Goal: Task Accomplishment & Management: Manage account settings

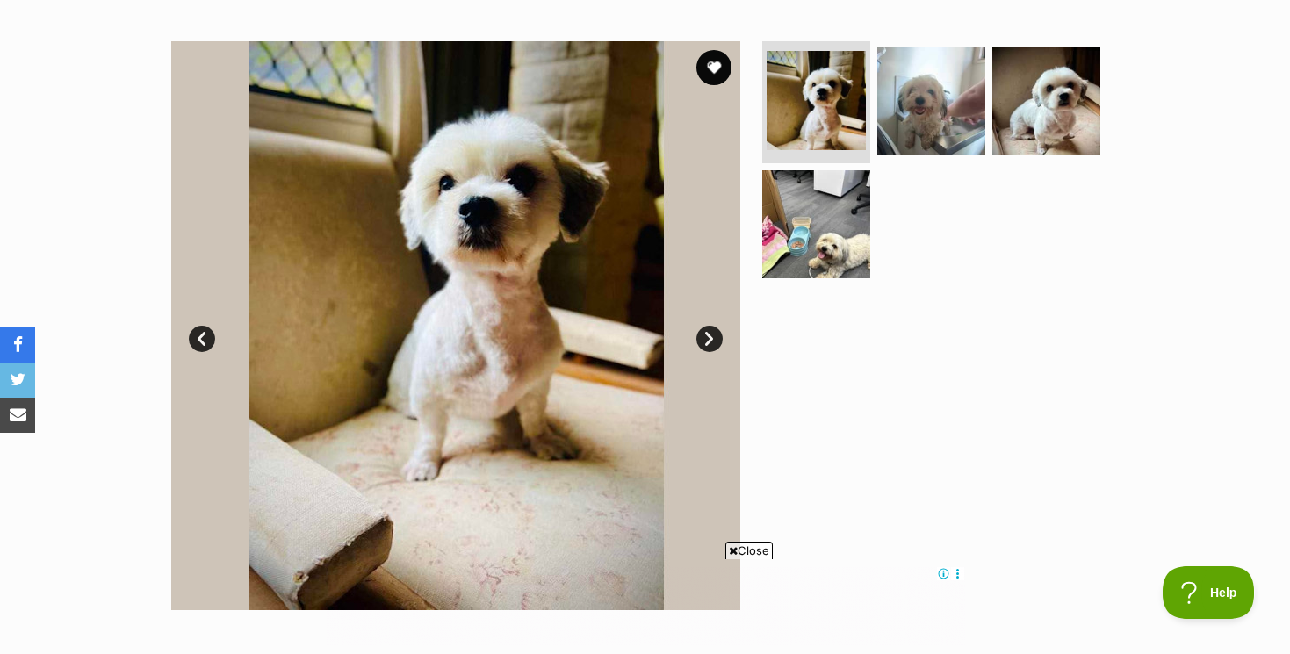
scroll to position [318, 0]
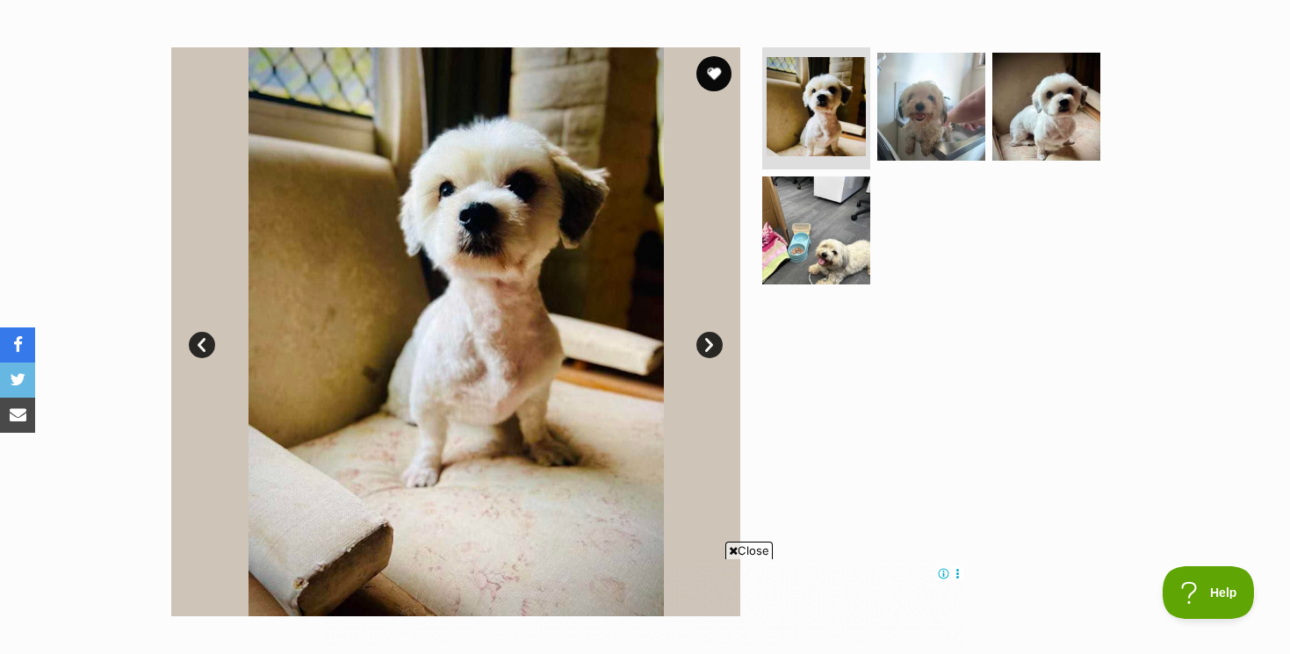
click at [709, 339] on link "Next" at bounding box center [709, 345] width 26 height 26
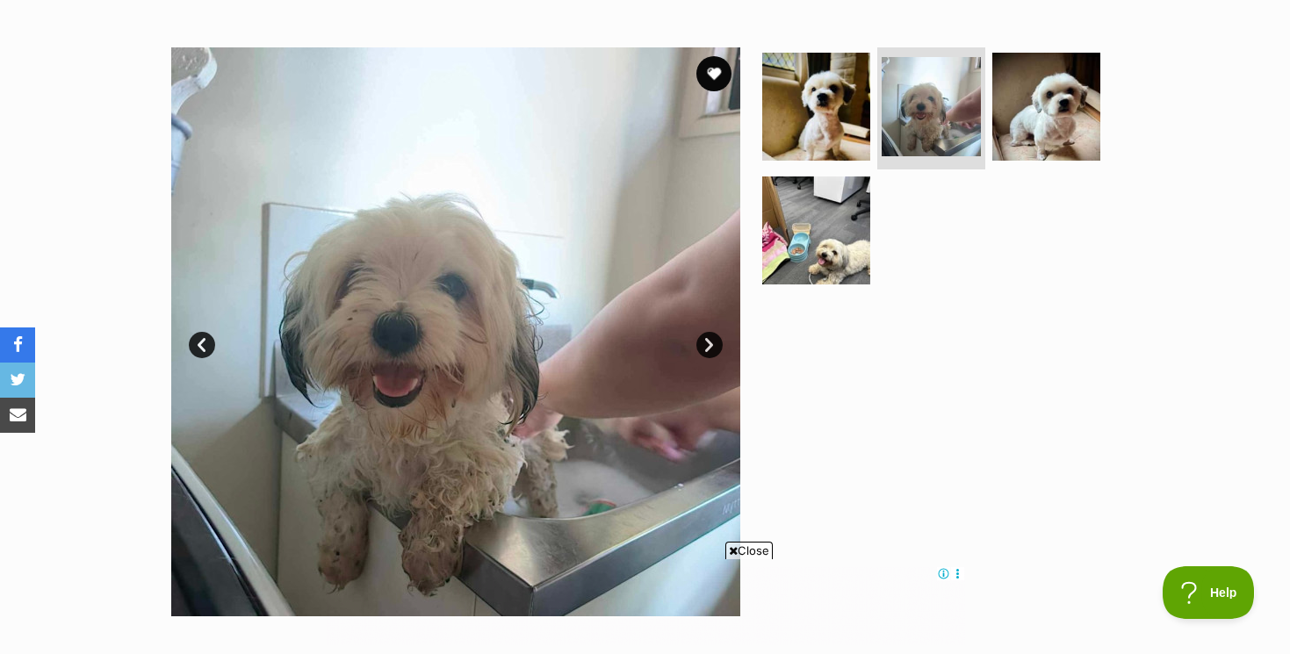
click at [709, 339] on link "Next" at bounding box center [709, 345] width 26 height 26
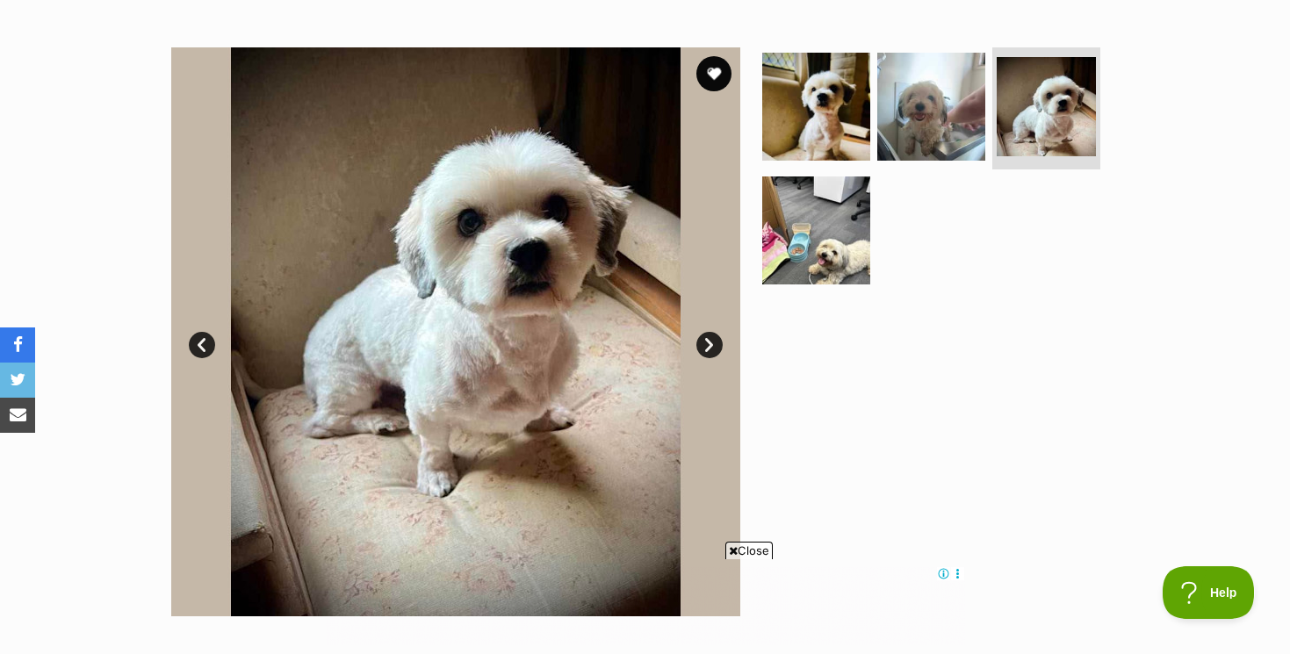
click at [709, 339] on link "Next" at bounding box center [709, 345] width 26 height 26
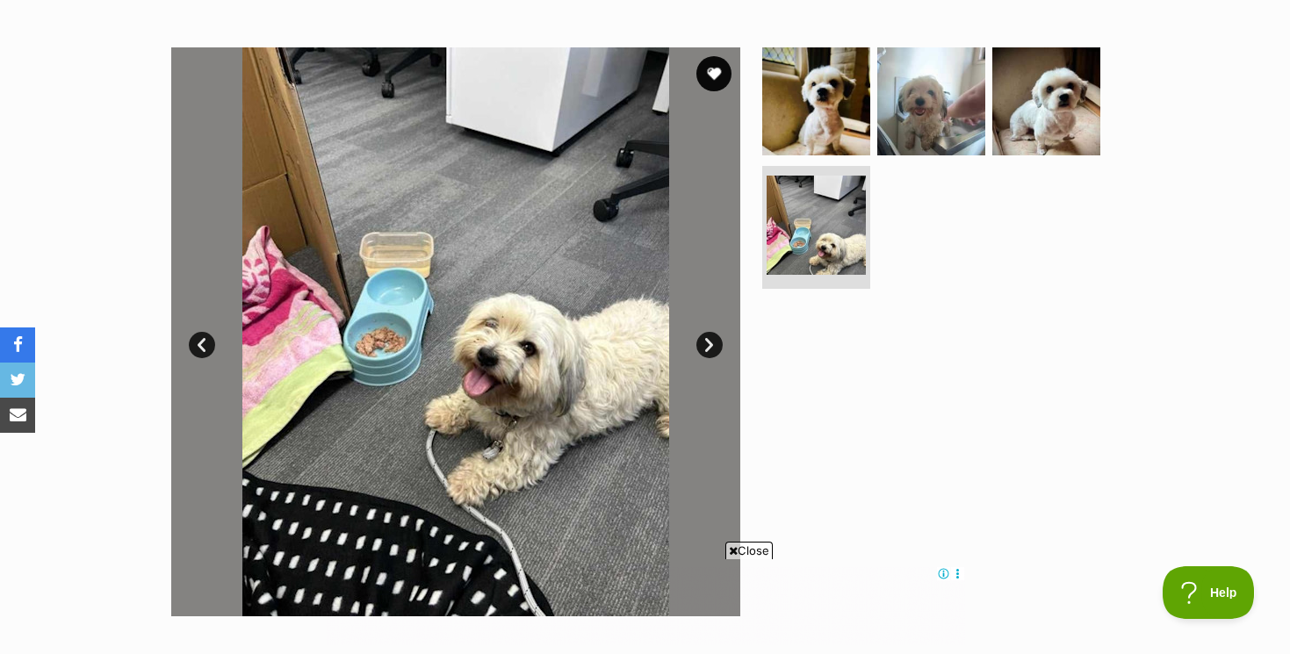
click at [709, 339] on link "Next" at bounding box center [709, 345] width 26 height 26
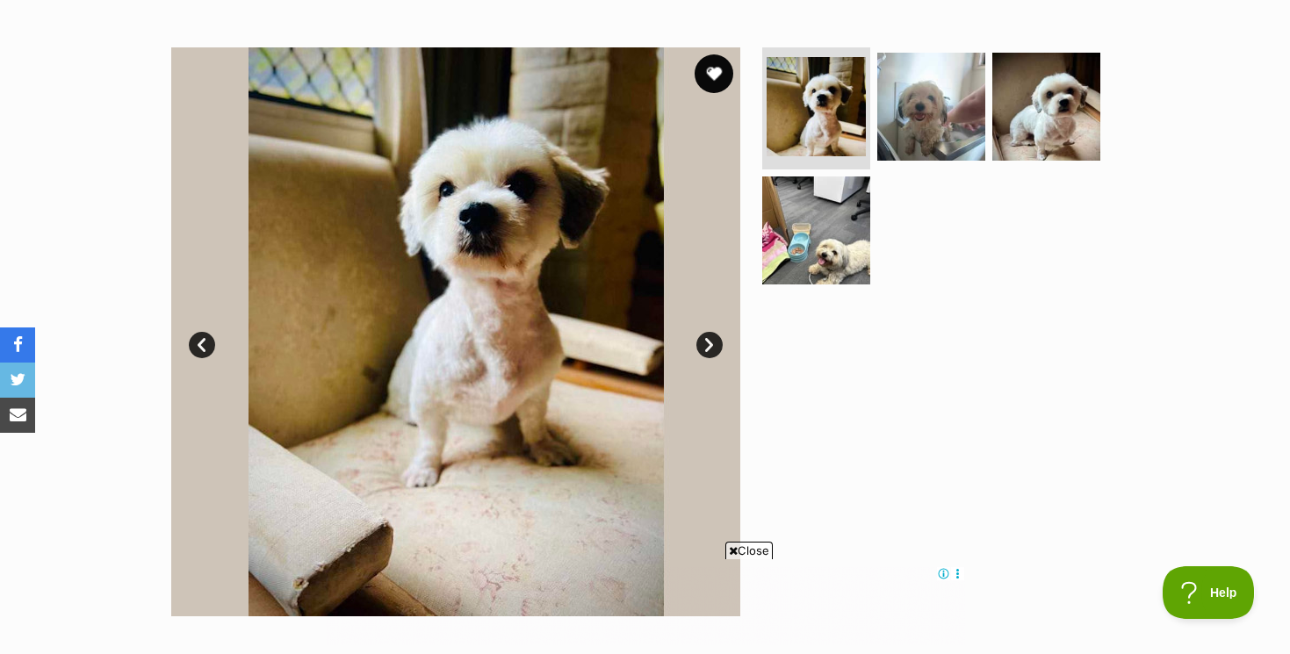
click at [713, 71] on button "favourite" at bounding box center [713, 73] width 39 height 39
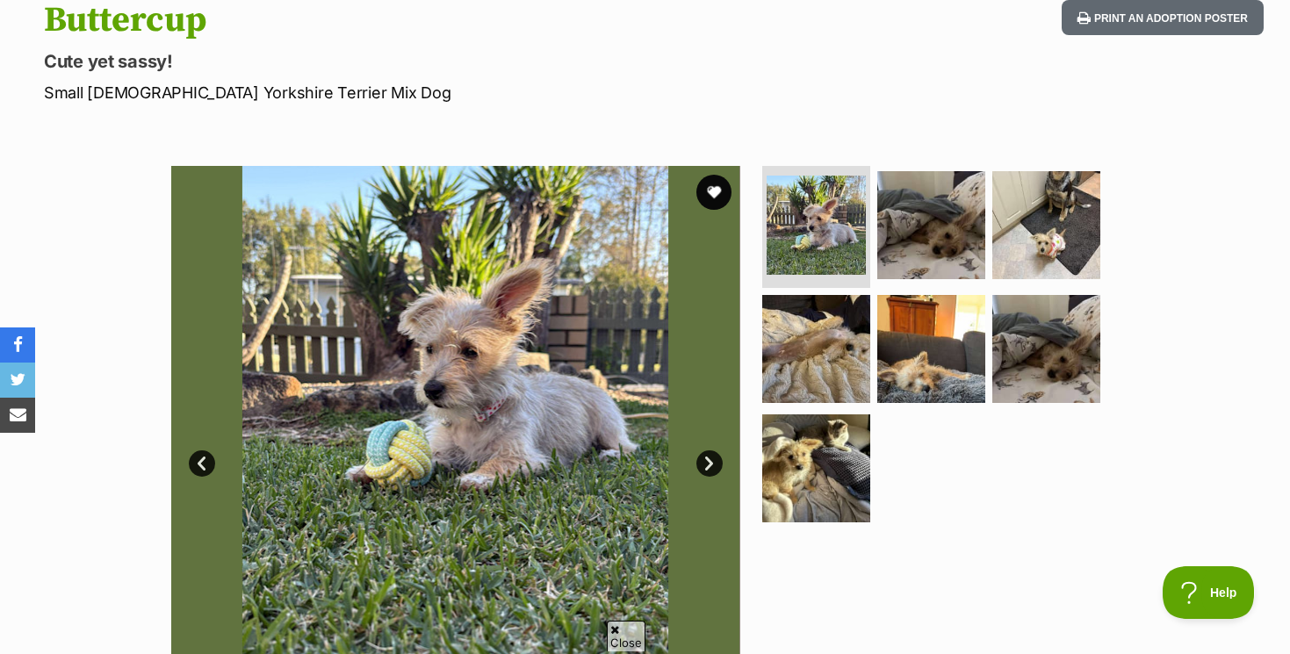
scroll to position [274, 0]
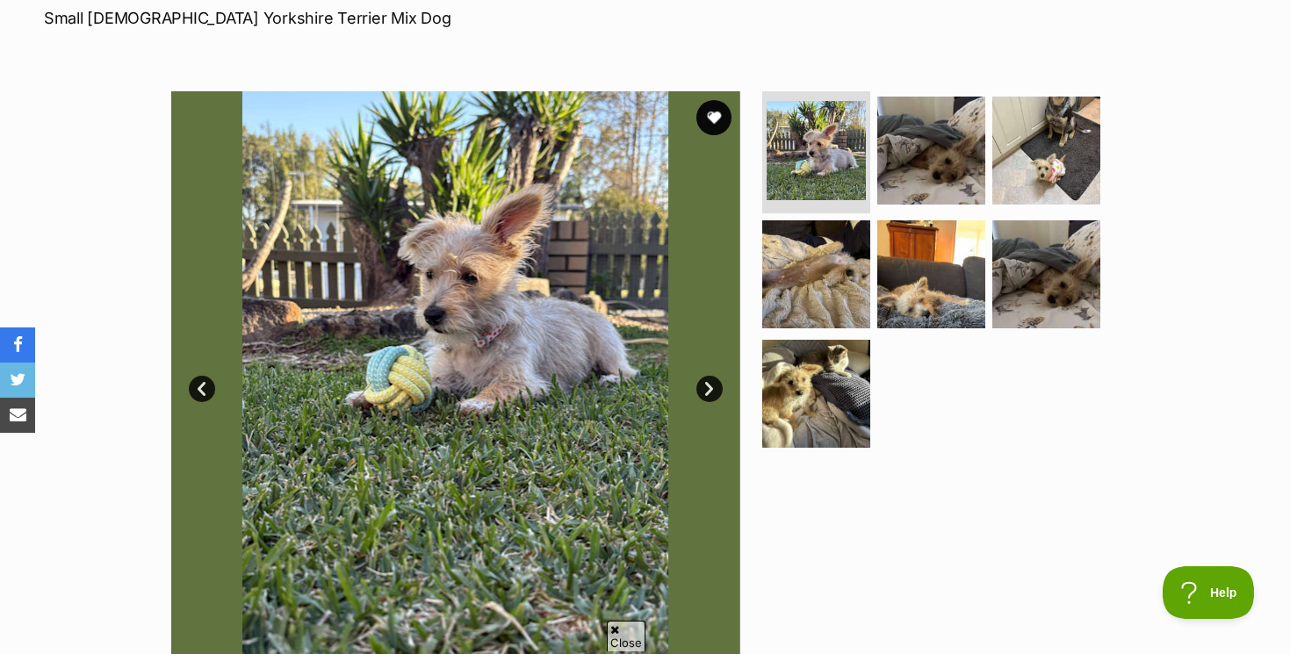
click at [709, 381] on link "Next" at bounding box center [709, 389] width 26 height 26
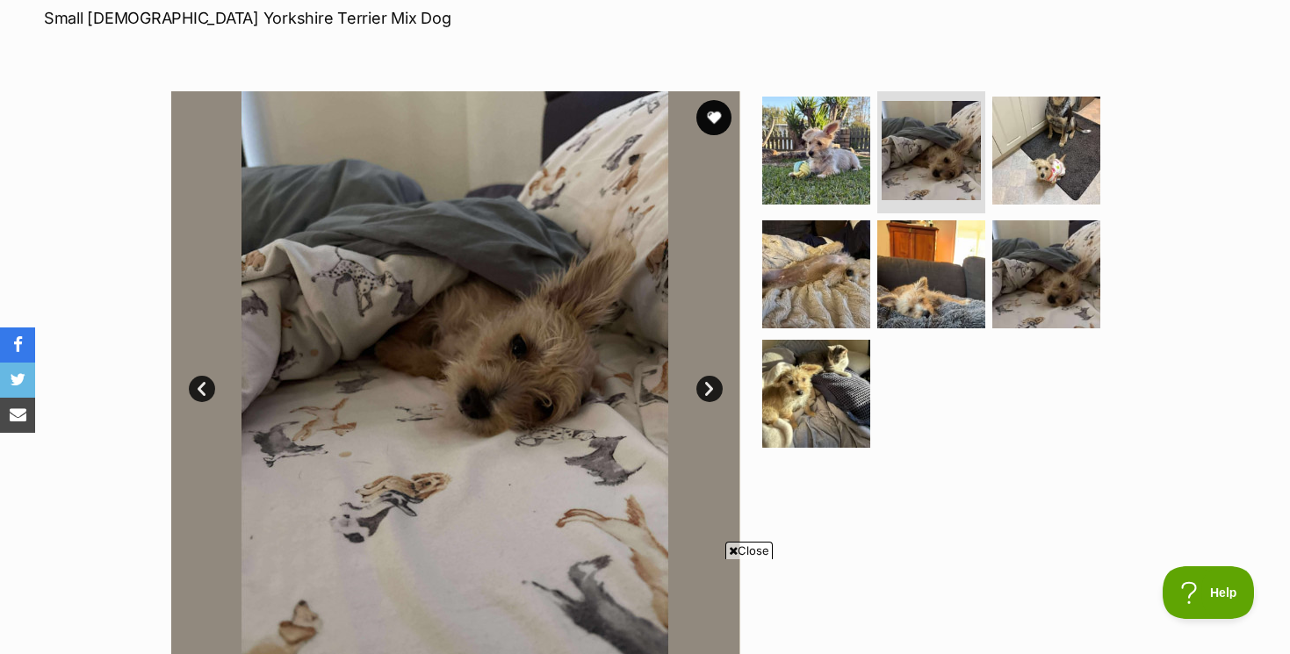
scroll to position [0, 0]
click at [709, 381] on link "Next" at bounding box center [709, 389] width 26 height 26
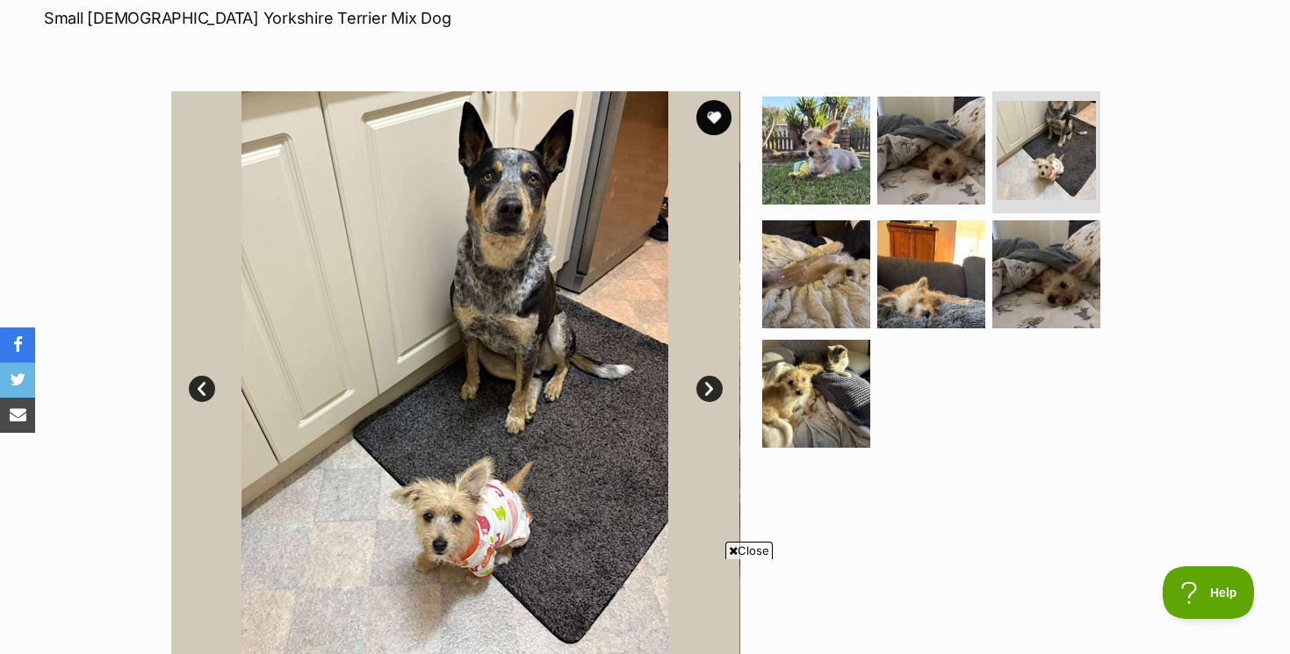
click at [709, 381] on link "Next" at bounding box center [709, 389] width 26 height 26
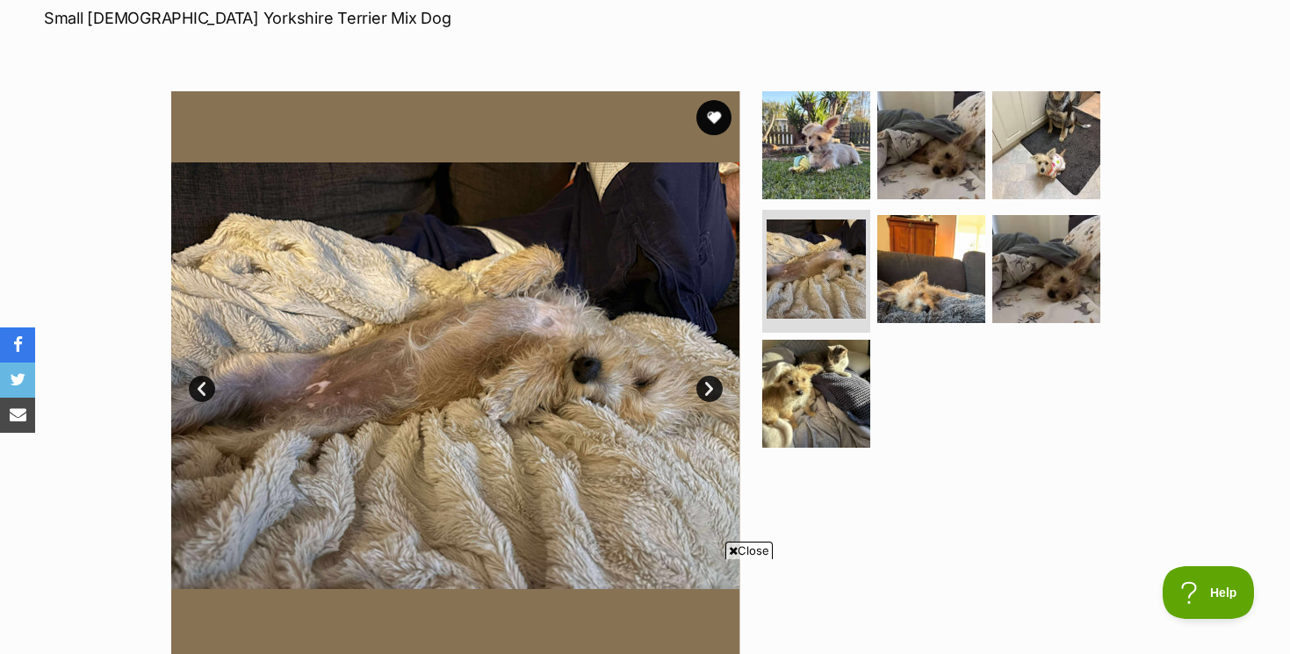
click at [709, 381] on link "Next" at bounding box center [709, 389] width 26 height 26
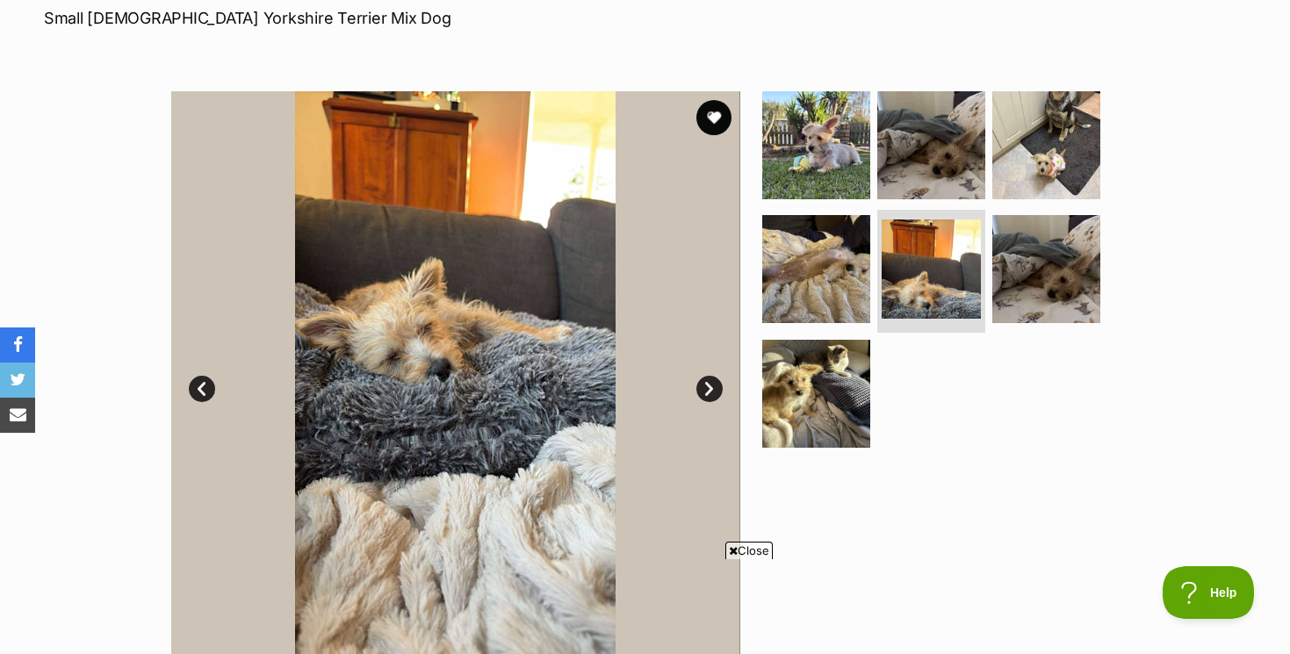
click at [709, 381] on link "Next" at bounding box center [709, 389] width 26 height 26
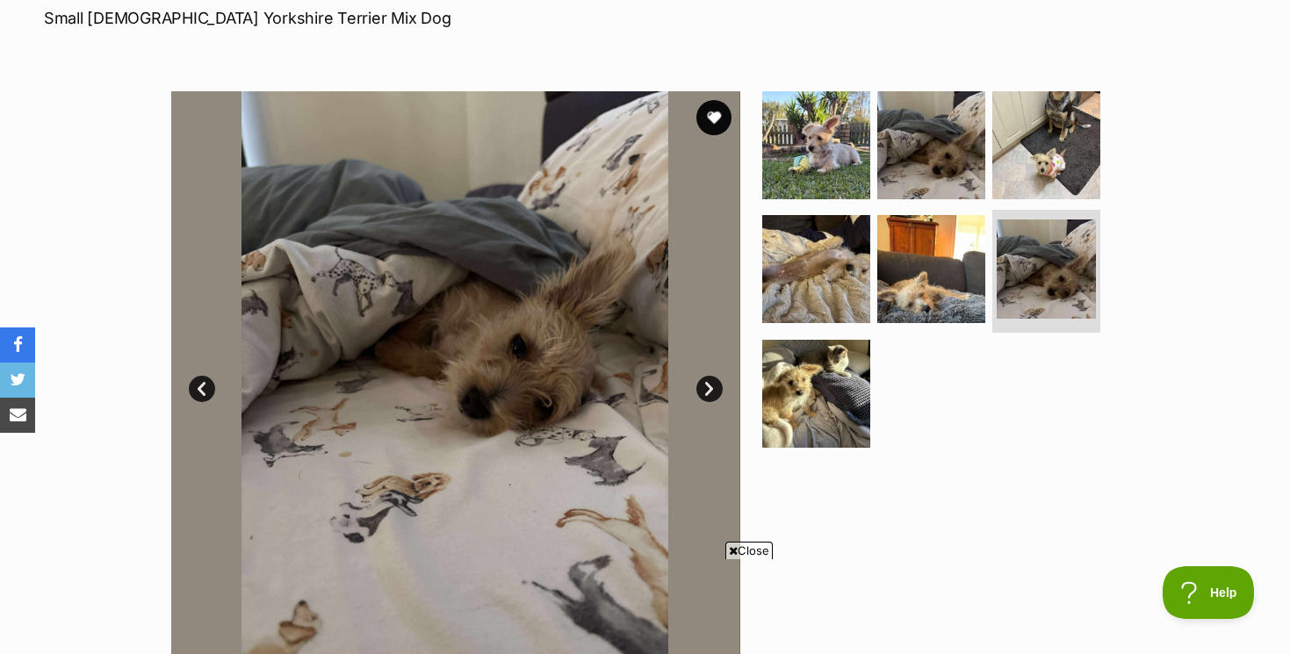
click at [709, 381] on link "Next" at bounding box center [709, 389] width 26 height 26
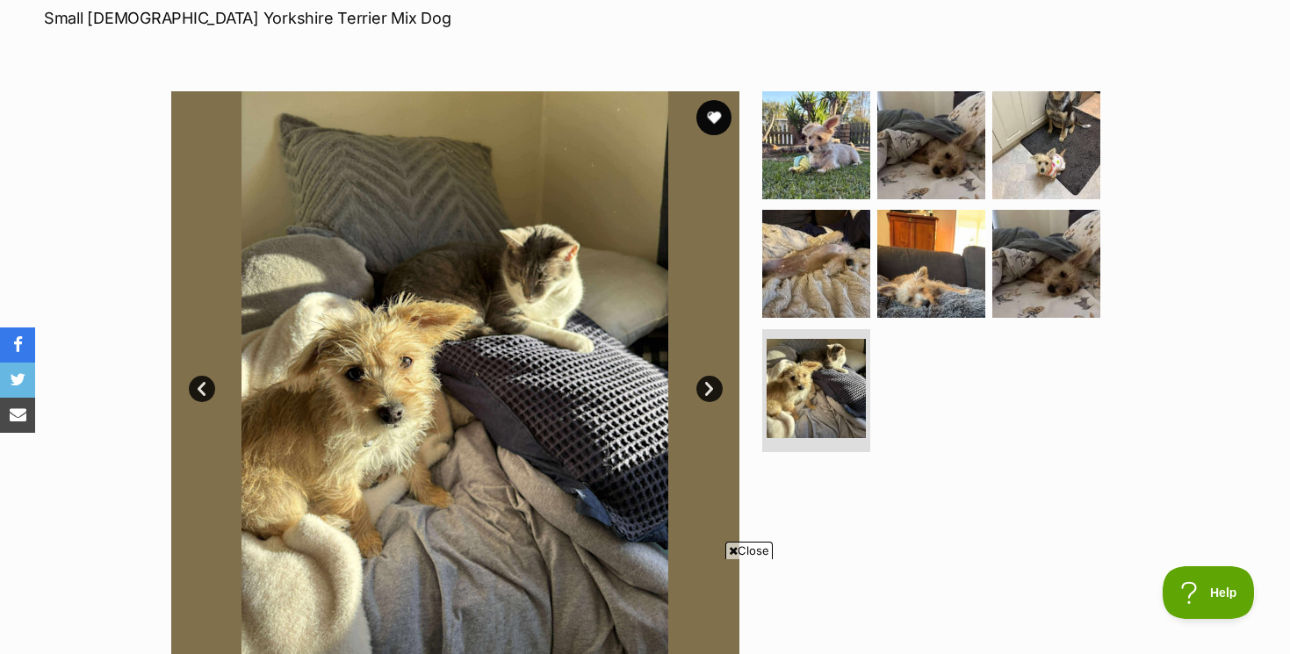
click at [709, 381] on link "Next" at bounding box center [709, 389] width 26 height 26
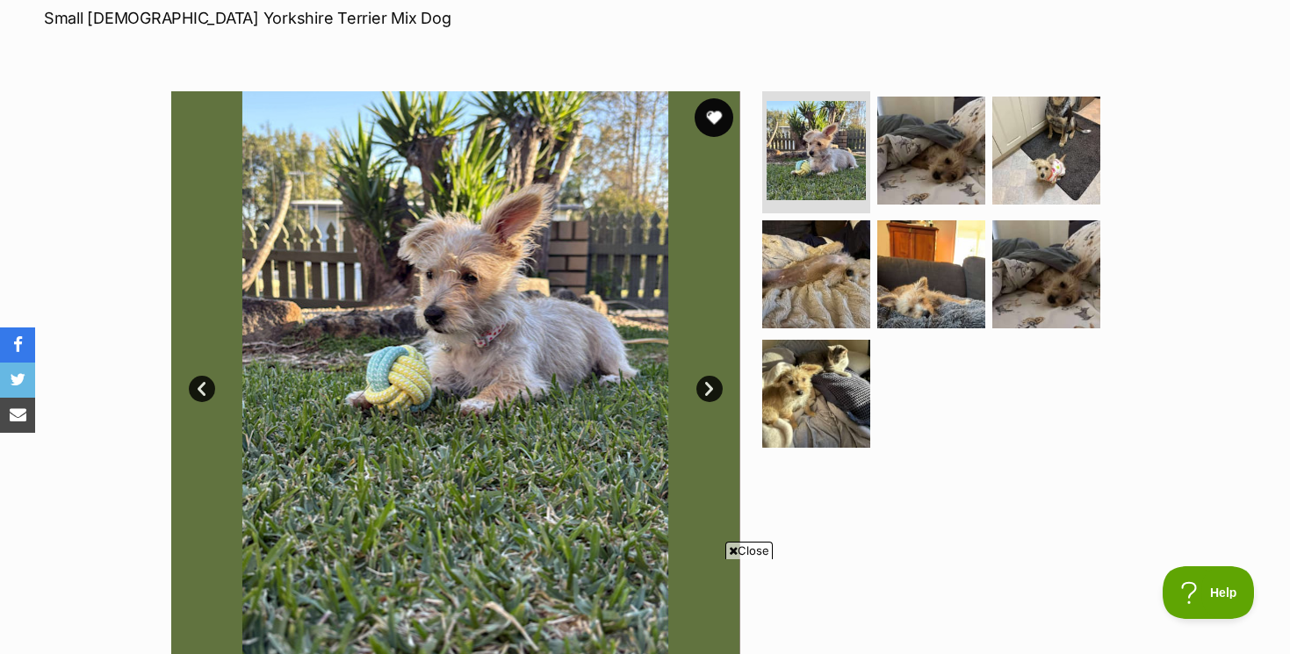
click at [712, 117] on button "favourite" at bounding box center [713, 117] width 39 height 39
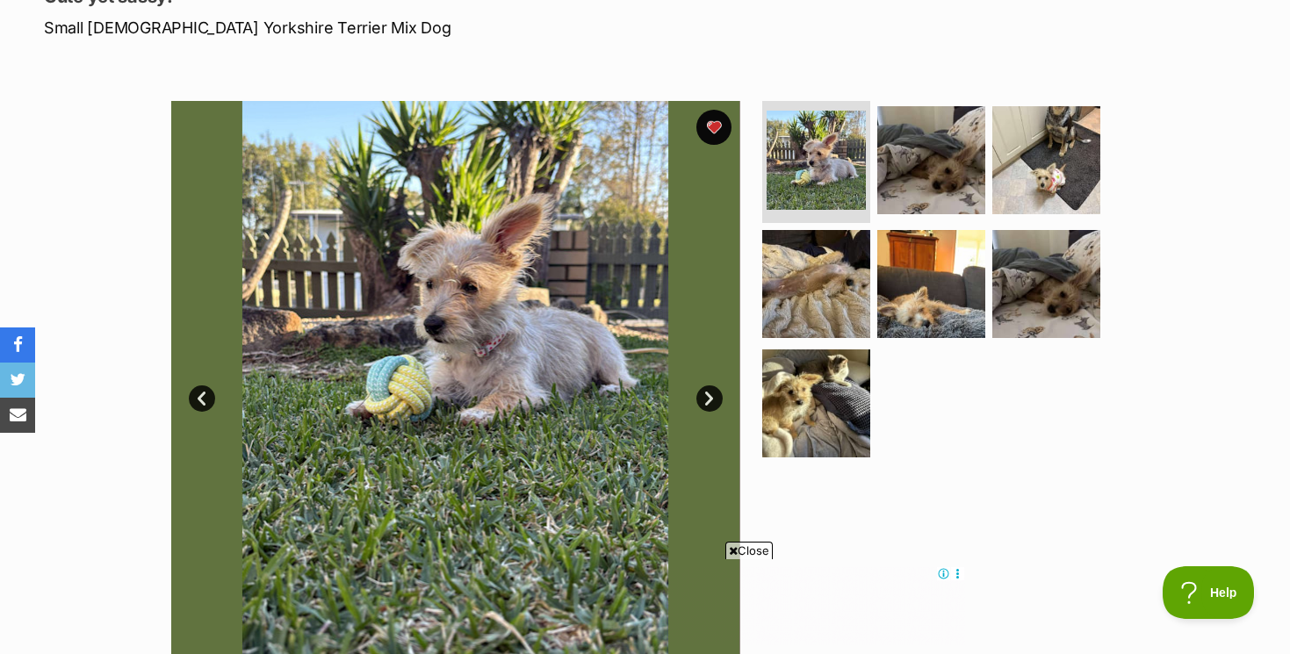
scroll to position [203, 0]
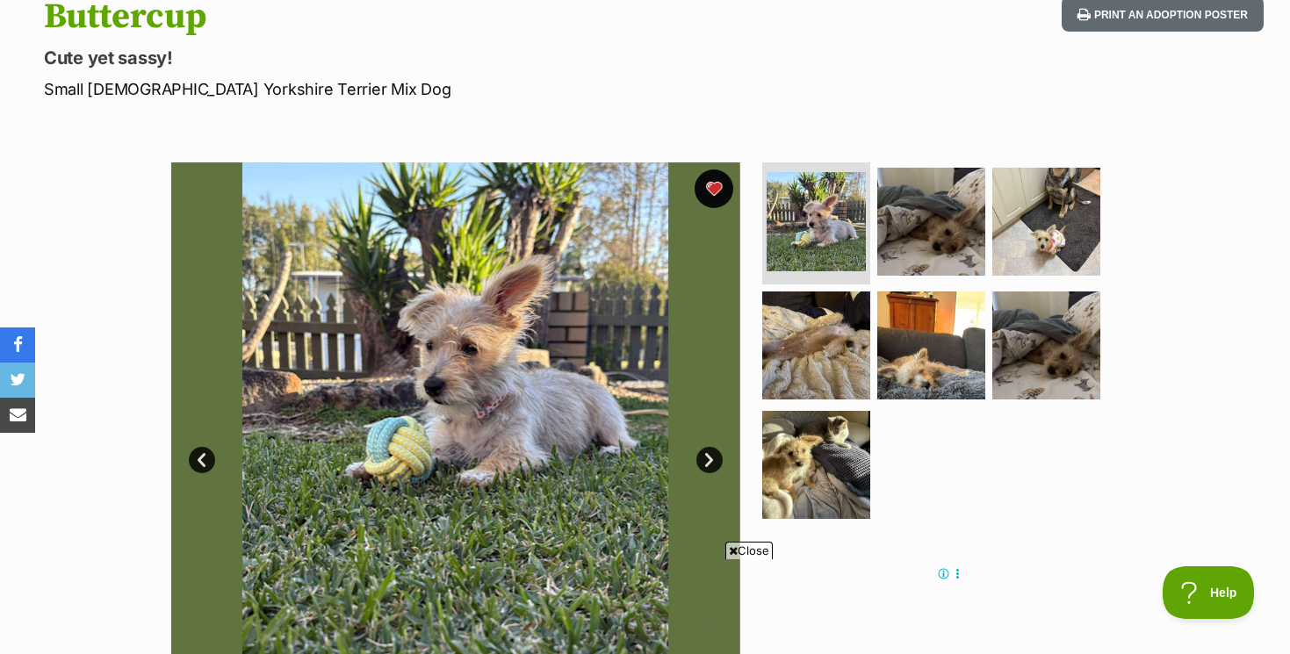
click at [716, 185] on button "favourite" at bounding box center [713, 188] width 39 height 39
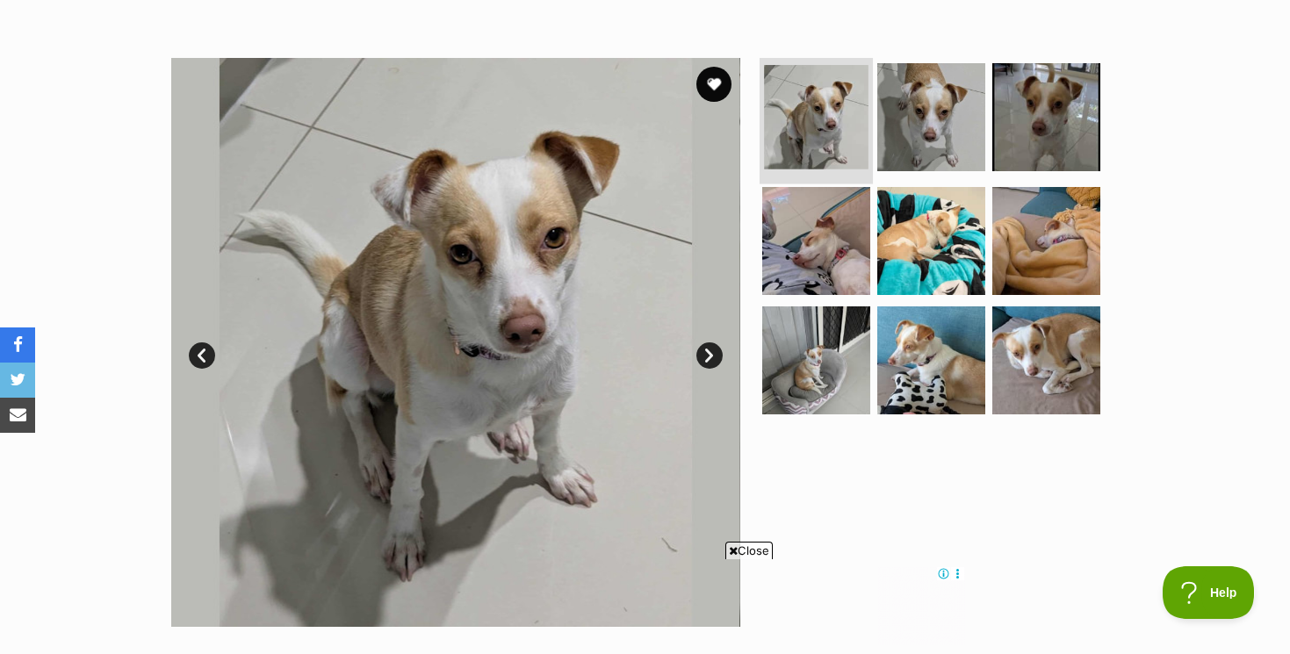
scroll to position [312, 0]
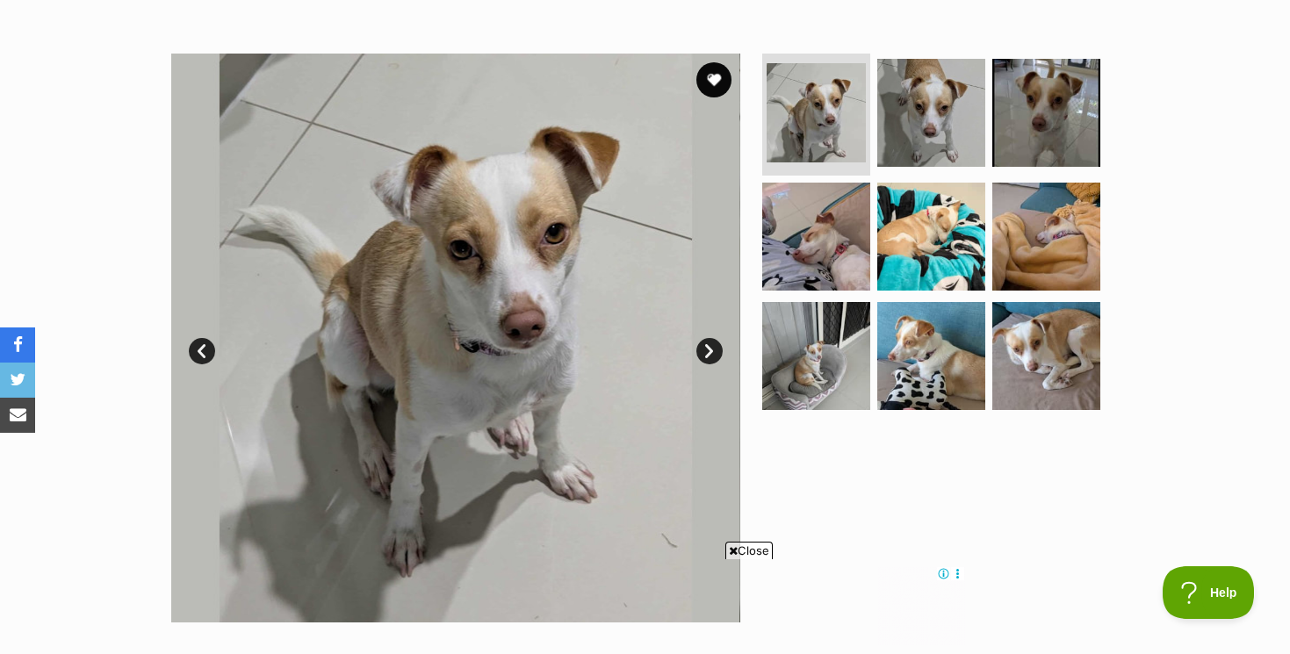
click at [710, 344] on link "Next" at bounding box center [709, 351] width 26 height 26
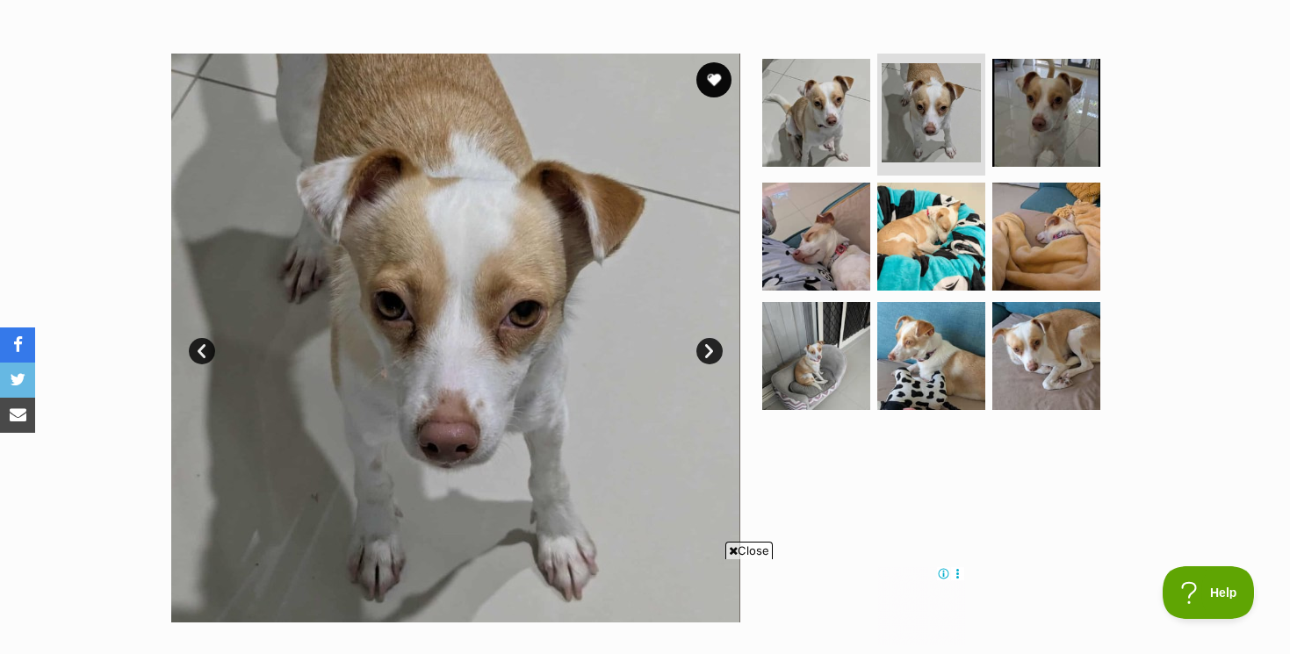
click at [713, 344] on link "Next" at bounding box center [709, 351] width 26 height 26
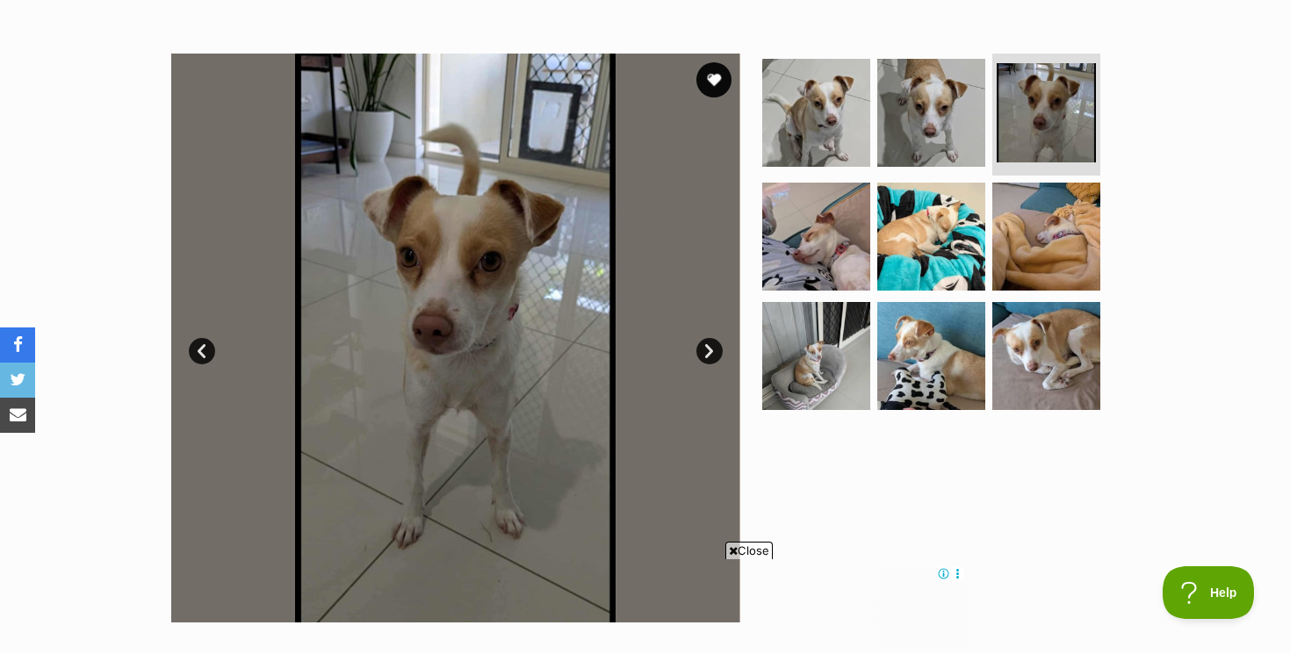
click at [713, 344] on link "Next" at bounding box center [709, 351] width 26 height 26
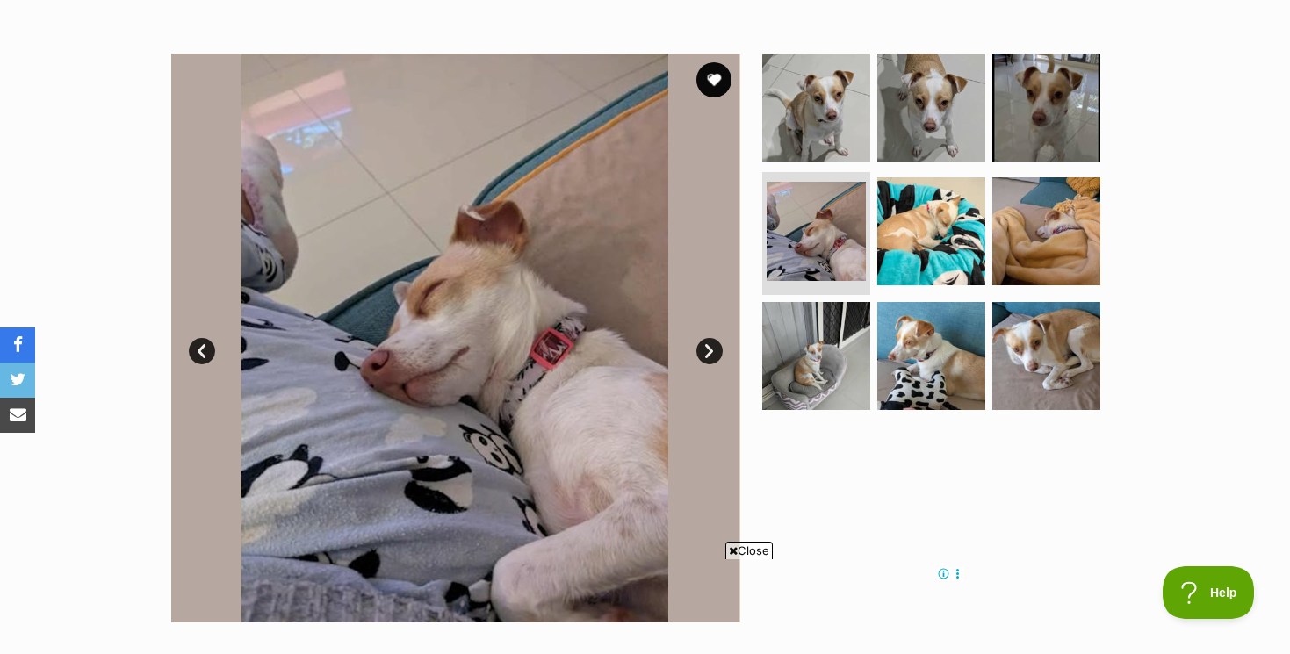
click at [713, 344] on link "Next" at bounding box center [709, 351] width 26 height 26
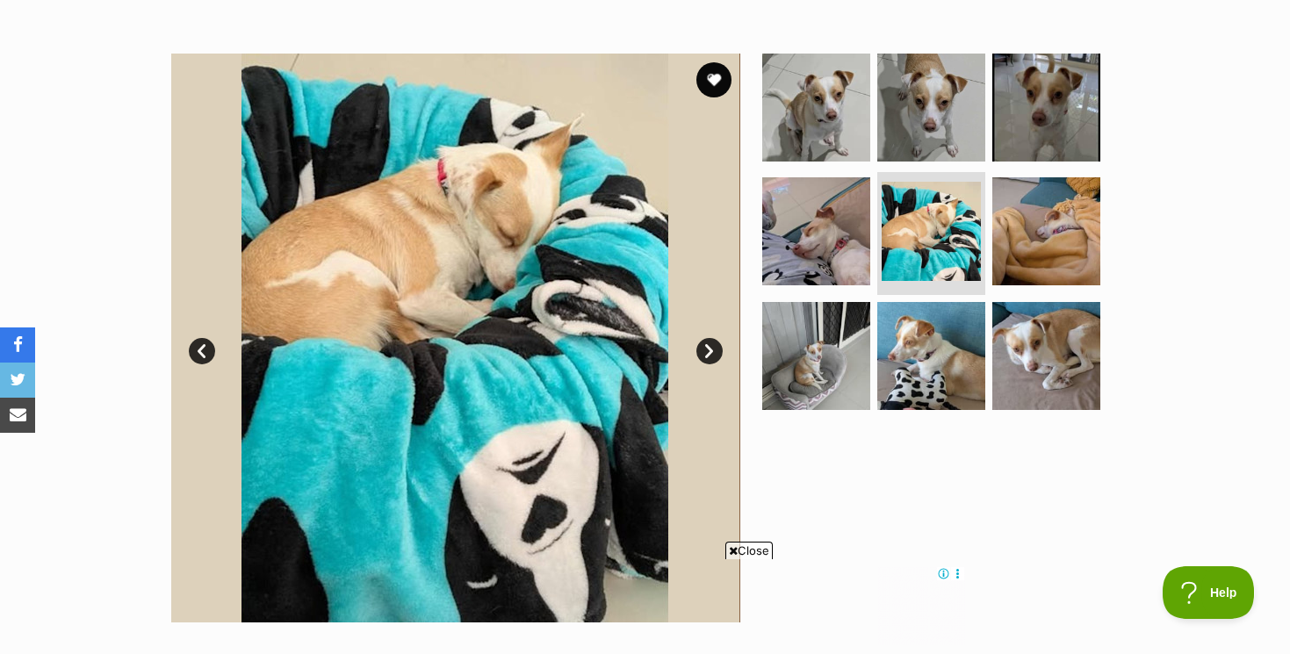
click at [713, 344] on link "Next" at bounding box center [709, 351] width 26 height 26
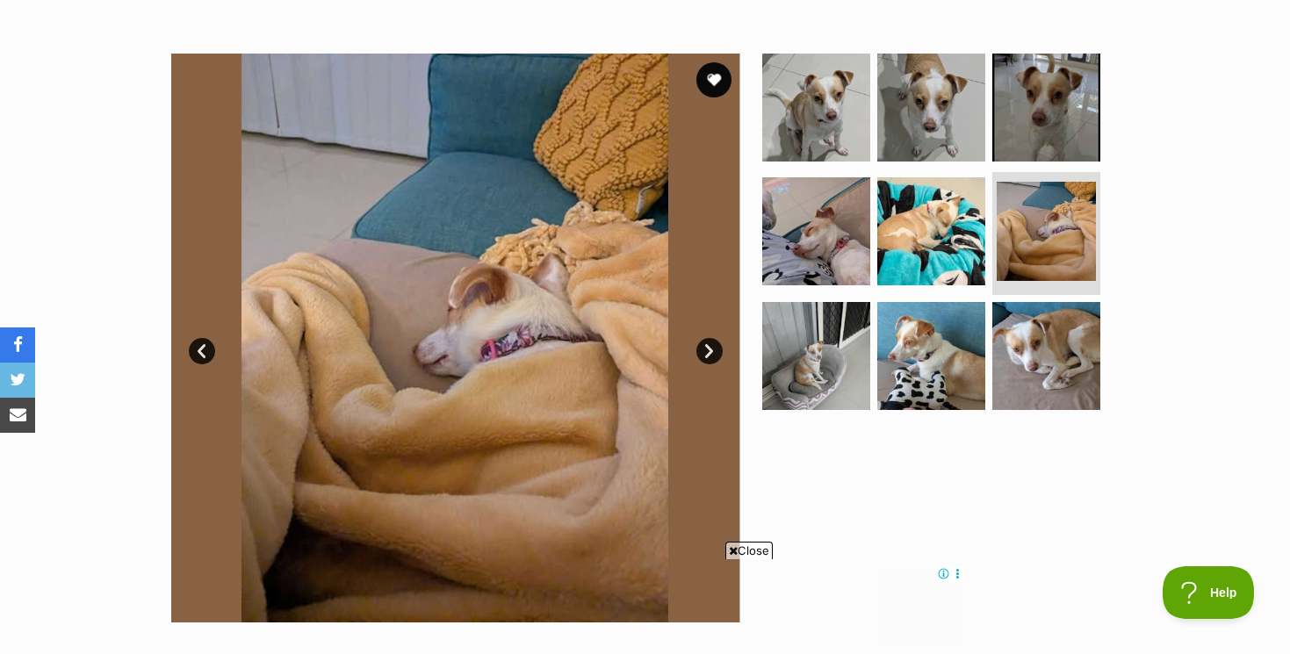
click at [713, 344] on link "Next" at bounding box center [709, 351] width 26 height 26
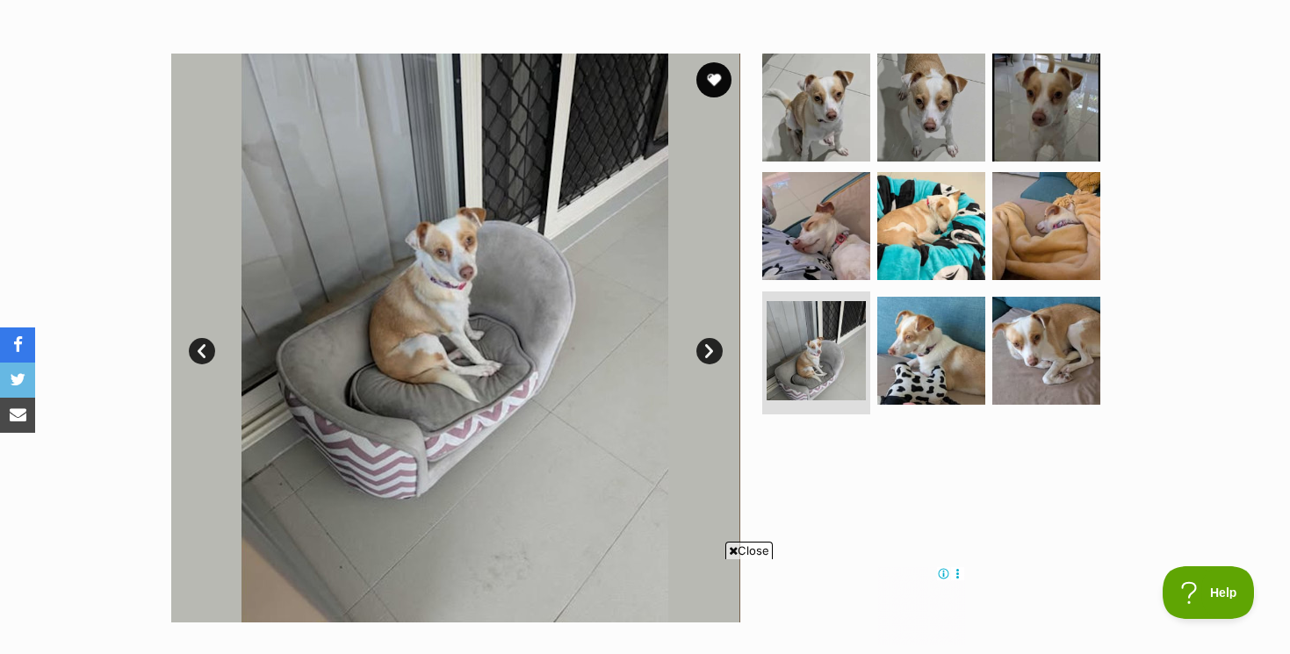
click at [713, 344] on link "Next" at bounding box center [709, 351] width 26 height 26
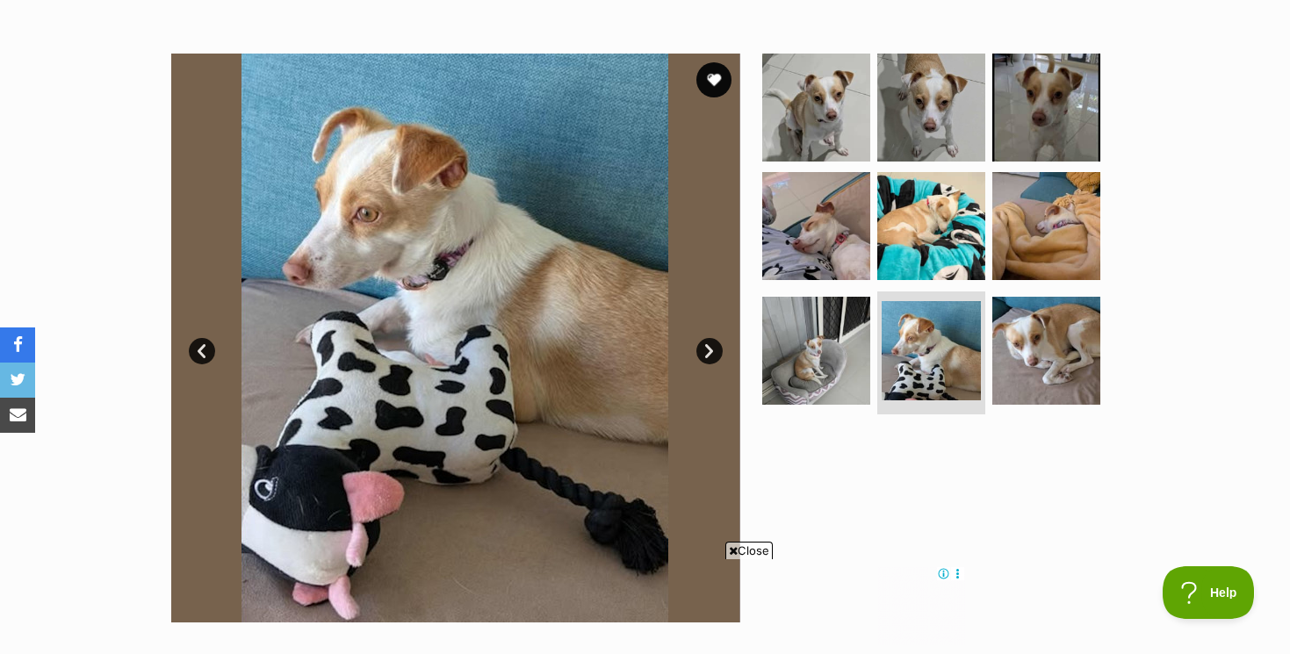
click at [713, 344] on link "Next" at bounding box center [709, 351] width 26 height 26
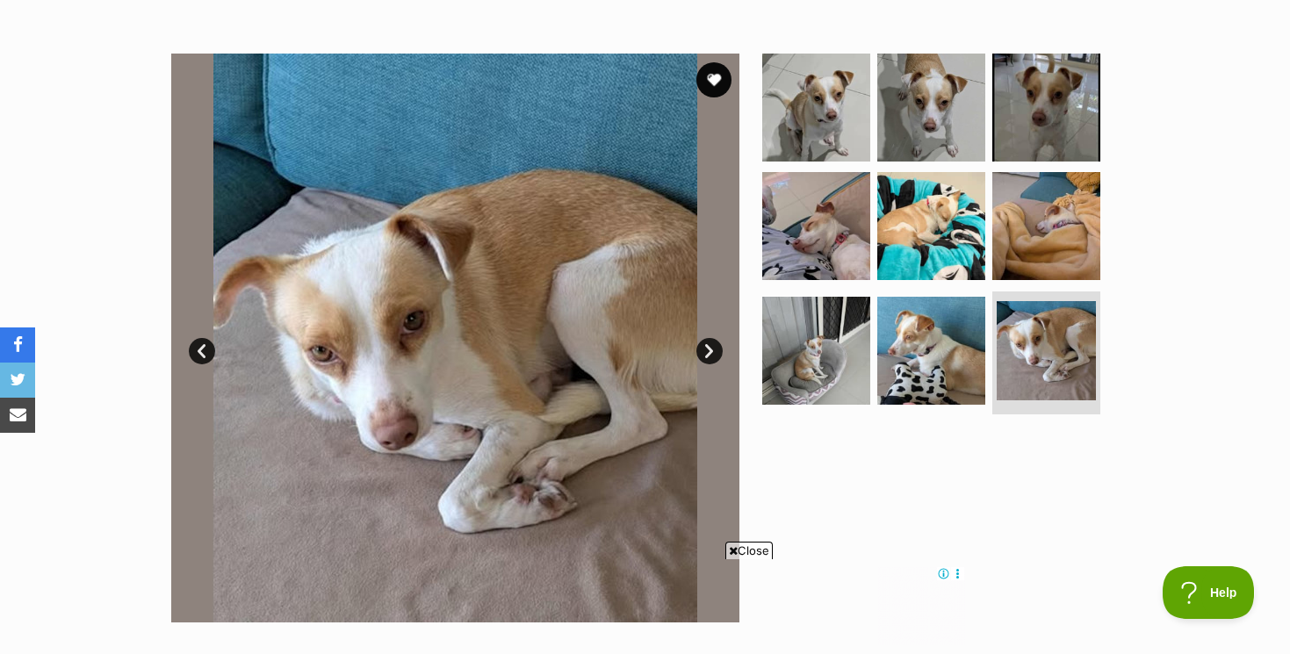
click at [713, 344] on link "Next" at bounding box center [709, 351] width 26 height 26
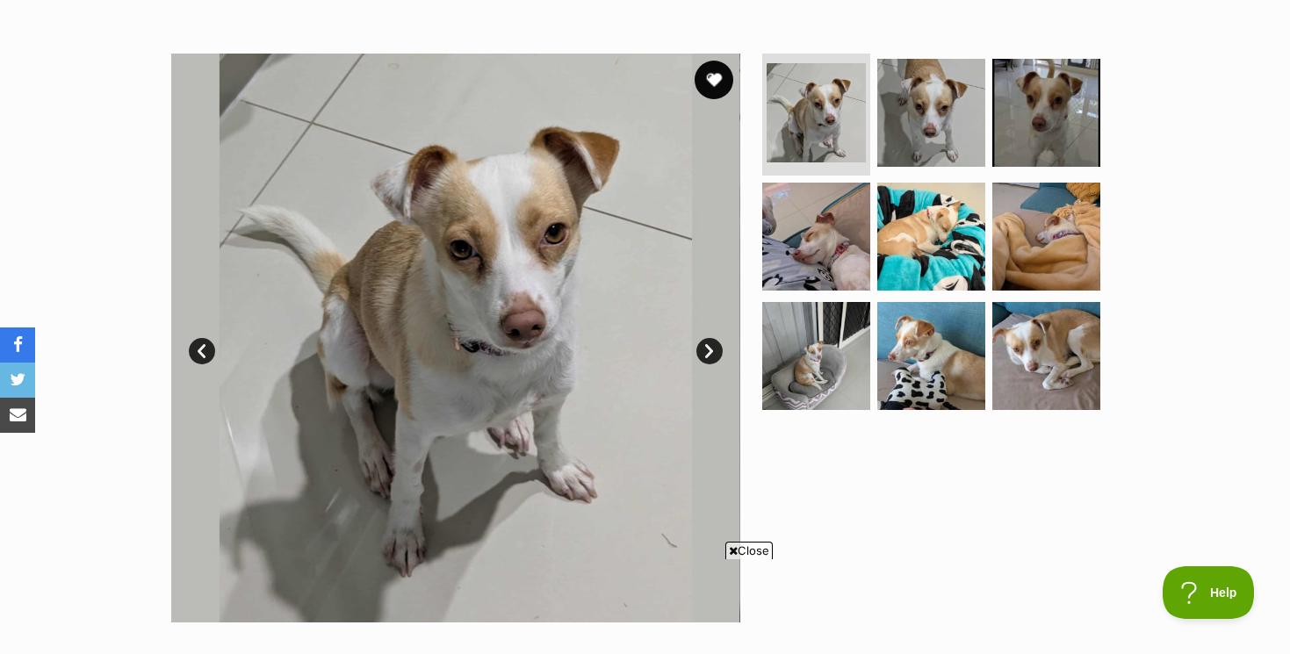
scroll to position [0, 0]
click at [711, 81] on button "favourite" at bounding box center [713, 80] width 39 height 39
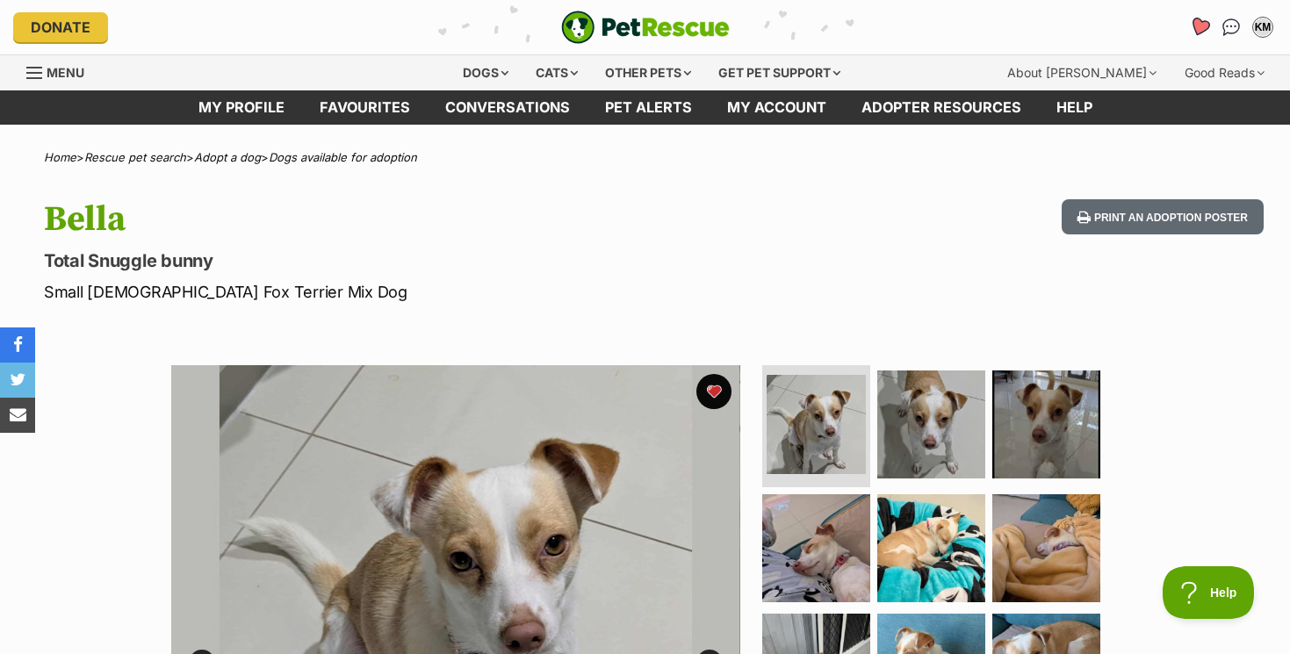
click at [1204, 19] on icon "Favourites" at bounding box center [1200, 27] width 24 height 23
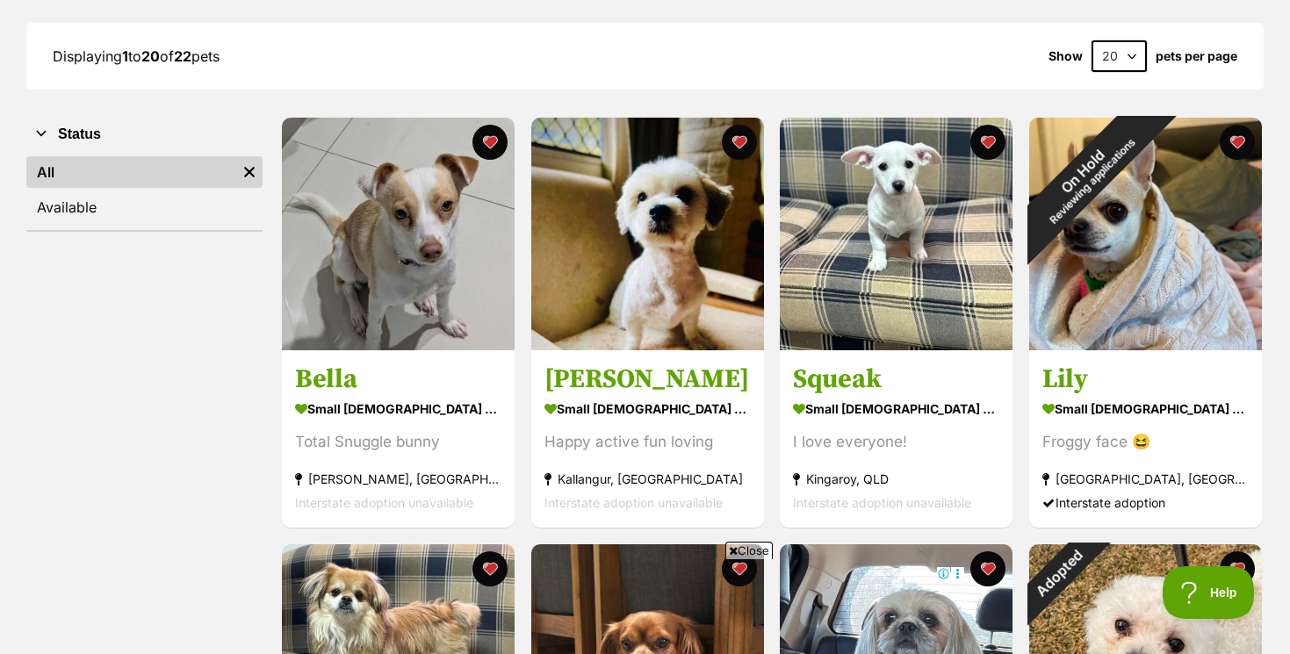
scroll to position [248, 0]
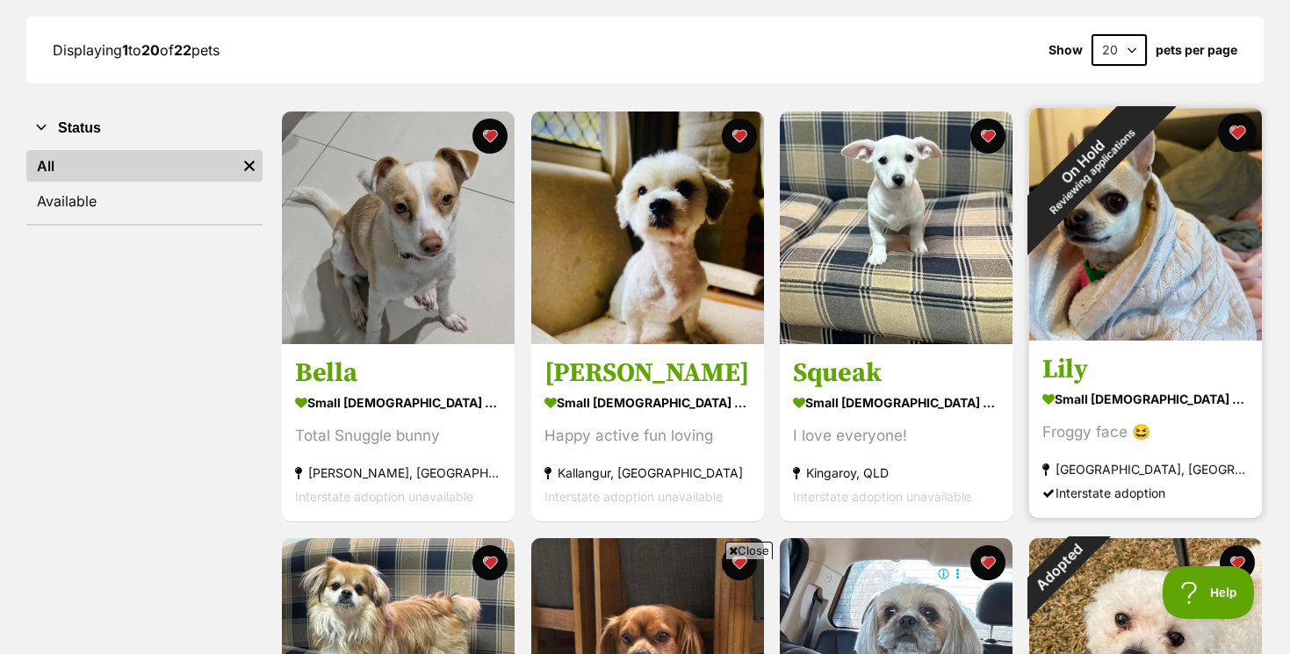
click at [1238, 128] on button "favourite" at bounding box center [1237, 132] width 39 height 39
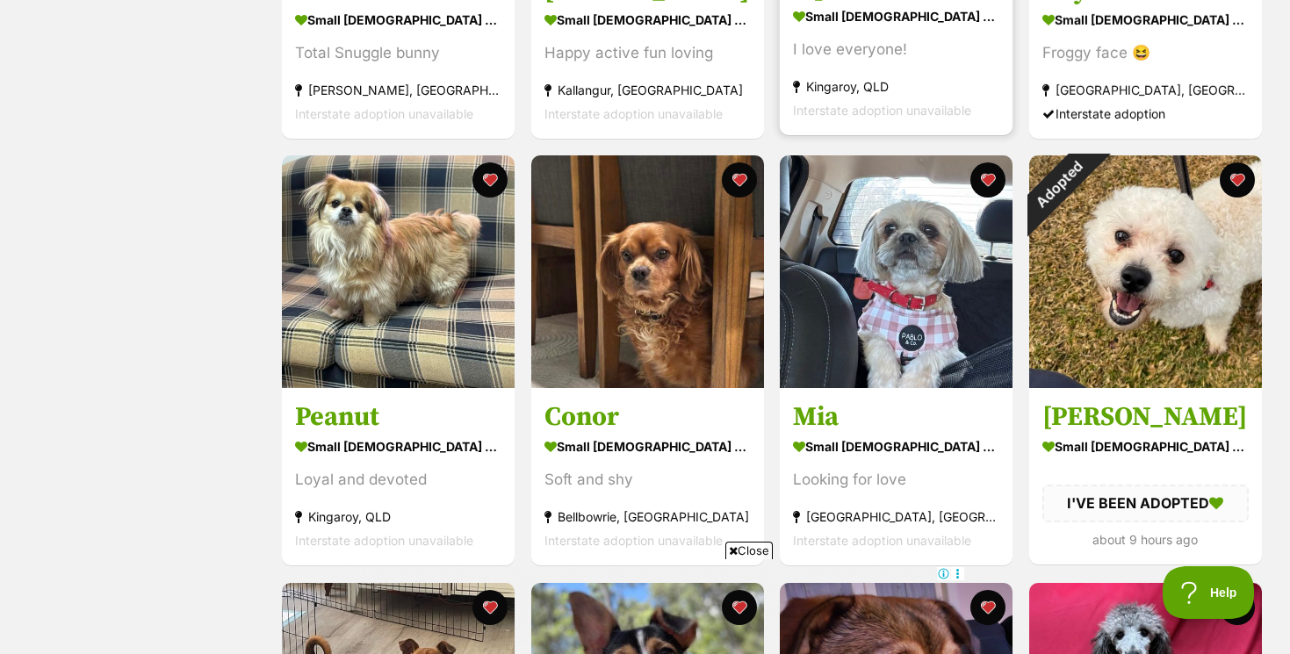
scroll to position [644, 0]
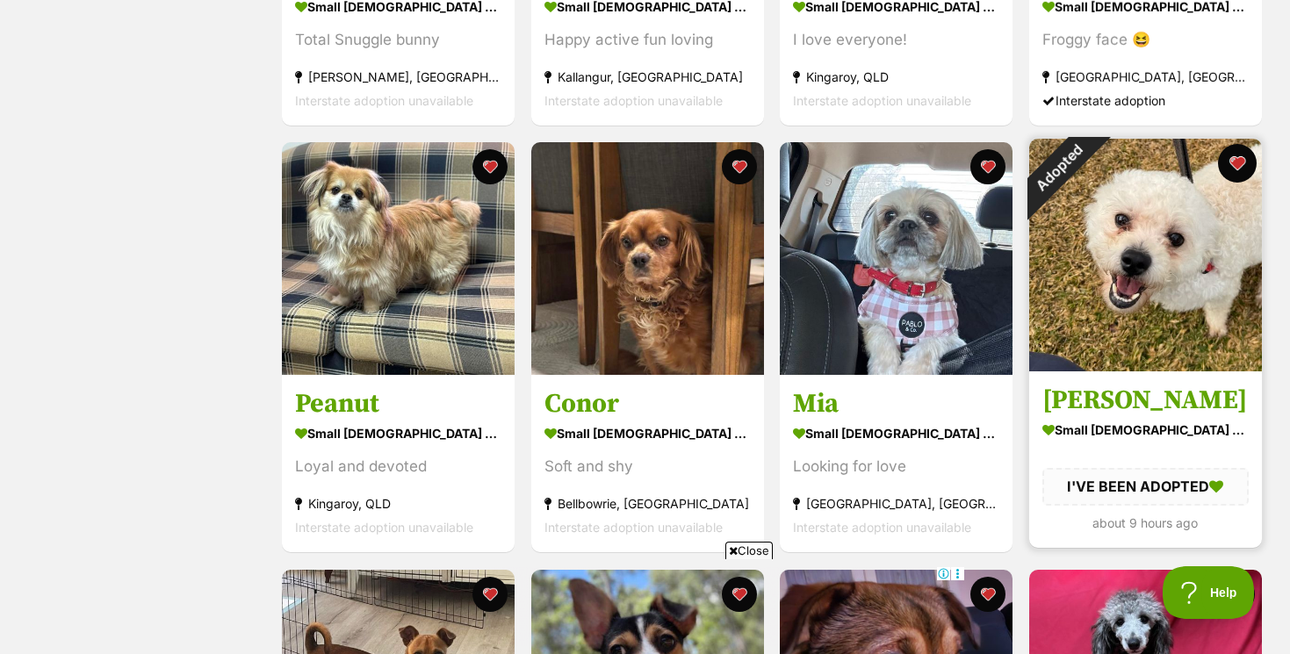
click at [1237, 160] on button "favourite" at bounding box center [1237, 163] width 39 height 39
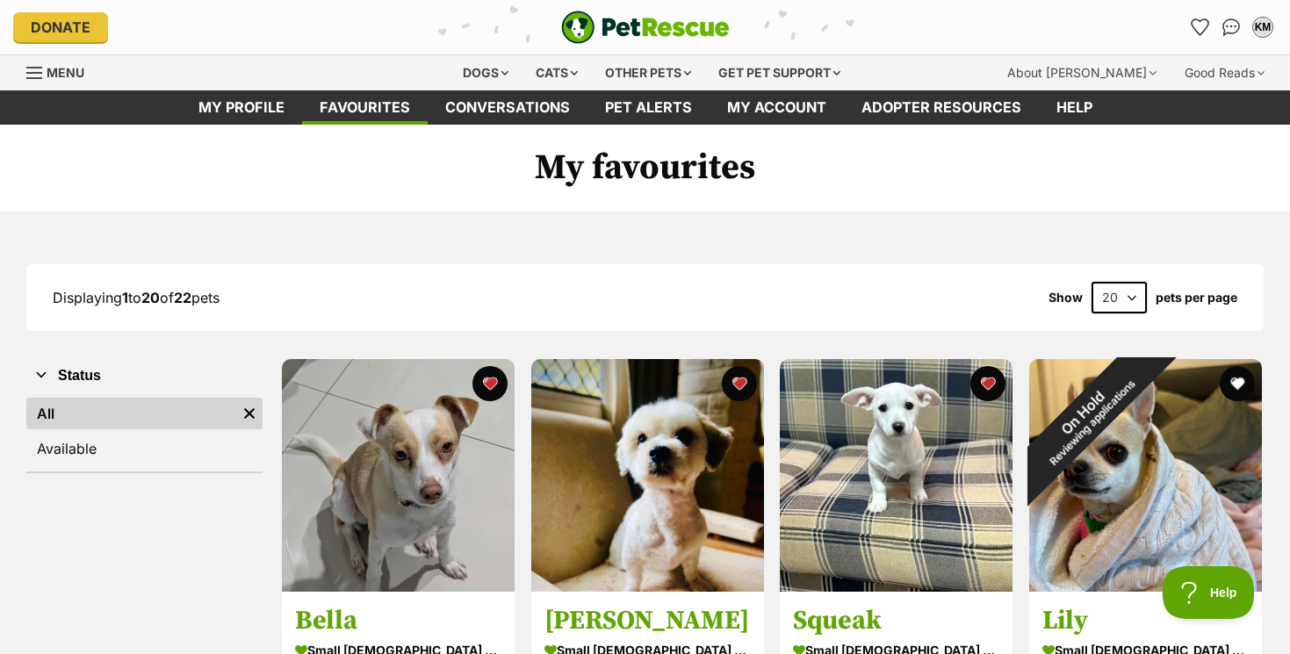
scroll to position [0, 0]
